Goal: Navigation & Orientation: Find specific page/section

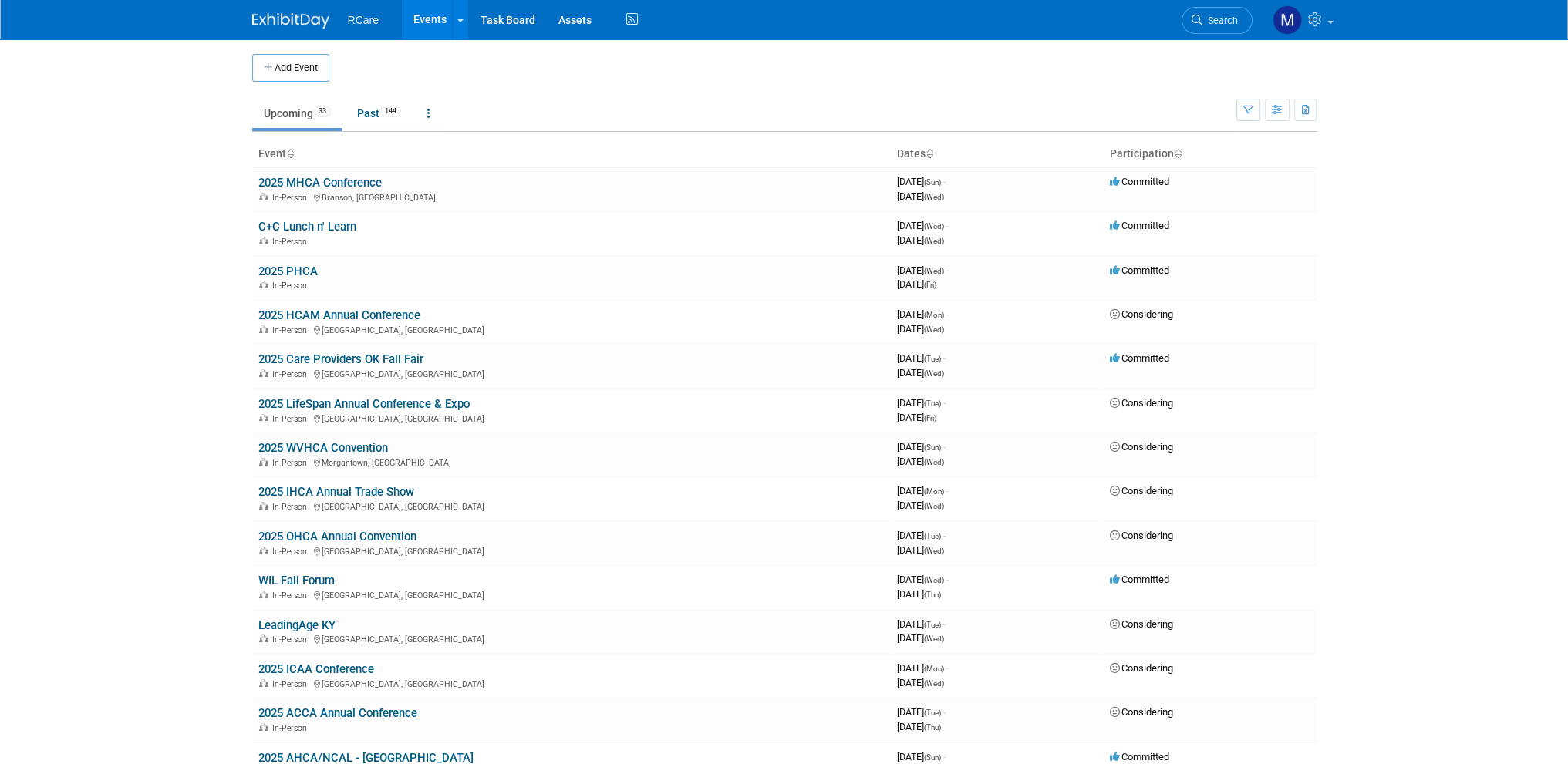
click at [661, 61] on td at bounding box center [797, 68] width 936 height 28
click at [644, 73] on td at bounding box center [797, 68] width 936 height 28
click at [672, 86] on td "Upcoming 33 Past 144 All Events 177 Past and Upcoming Grouped Annually Events g…" at bounding box center [744, 107] width 984 height 50
